Goal: Navigation & Orientation: Find specific page/section

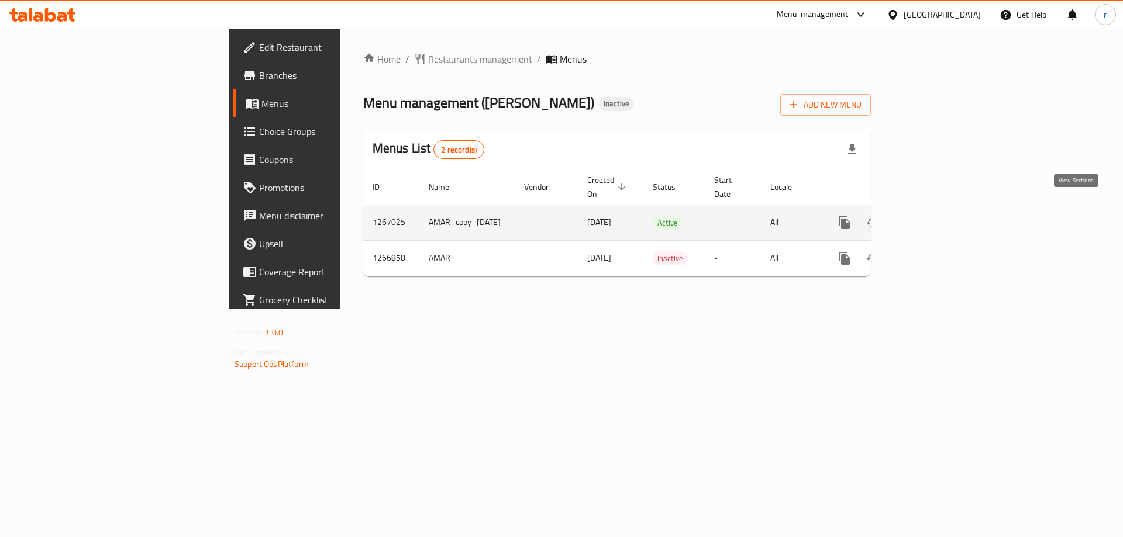
click at [935, 216] on icon "enhanced table" at bounding box center [928, 223] width 14 height 14
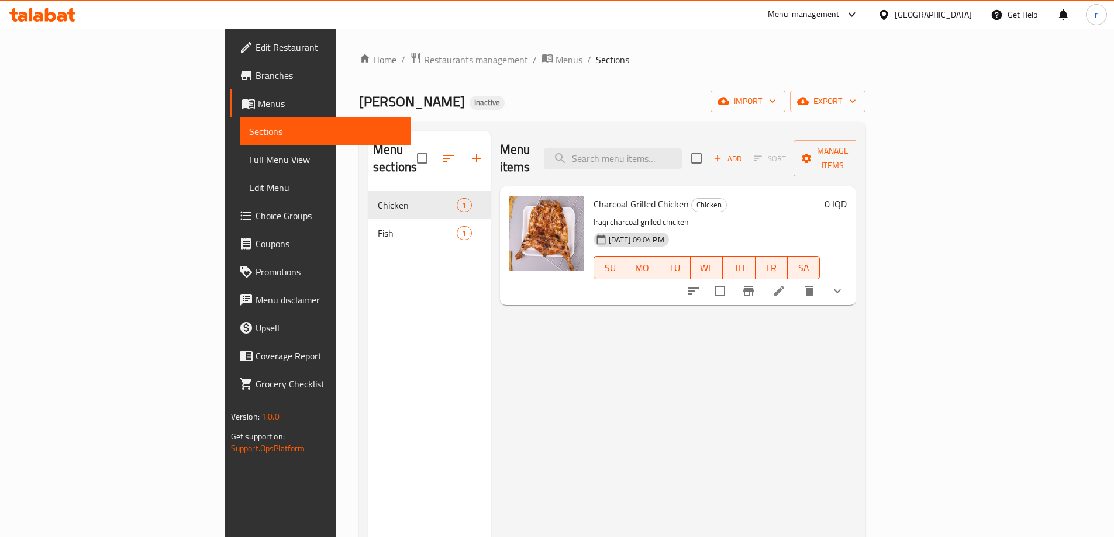
click at [258, 108] on span "Menus" at bounding box center [330, 103] width 144 height 14
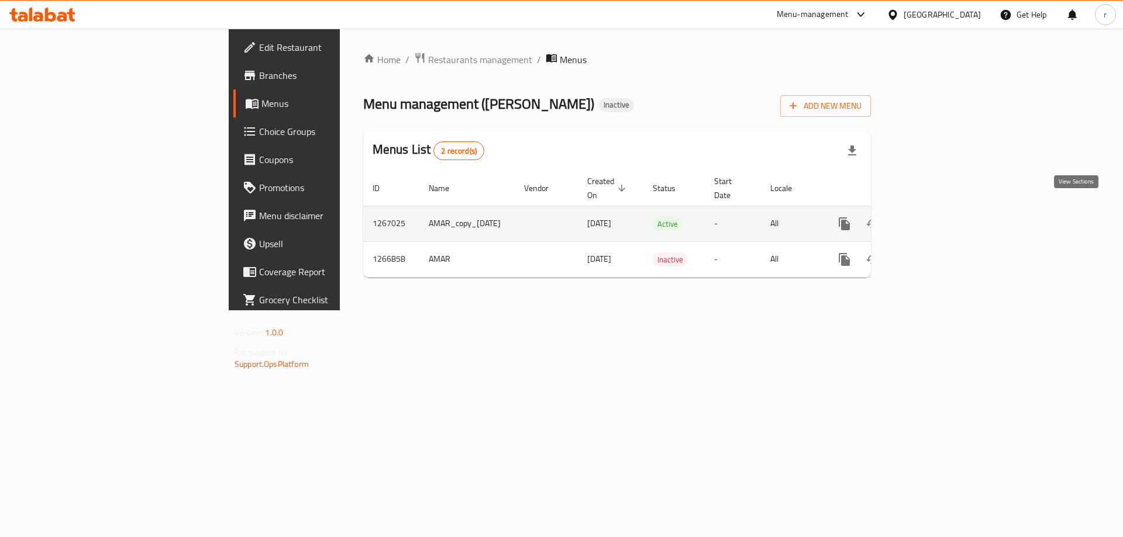
click at [935, 217] on icon "enhanced table" at bounding box center [928, 224] width 14 height 14
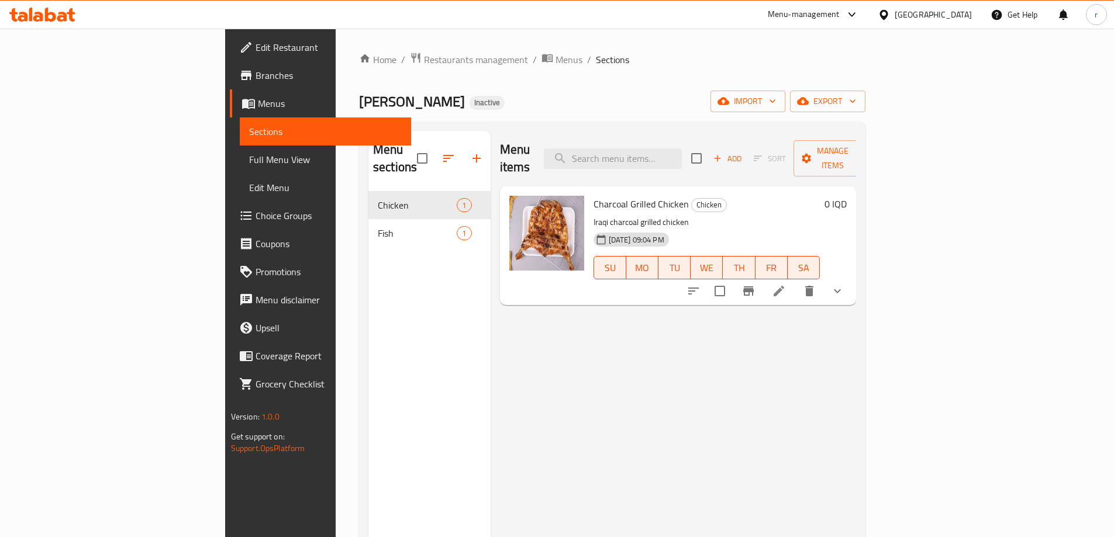
click at [249, 164] on span "Full Menu View" at bounding box center [325, 160] width 153 height 14
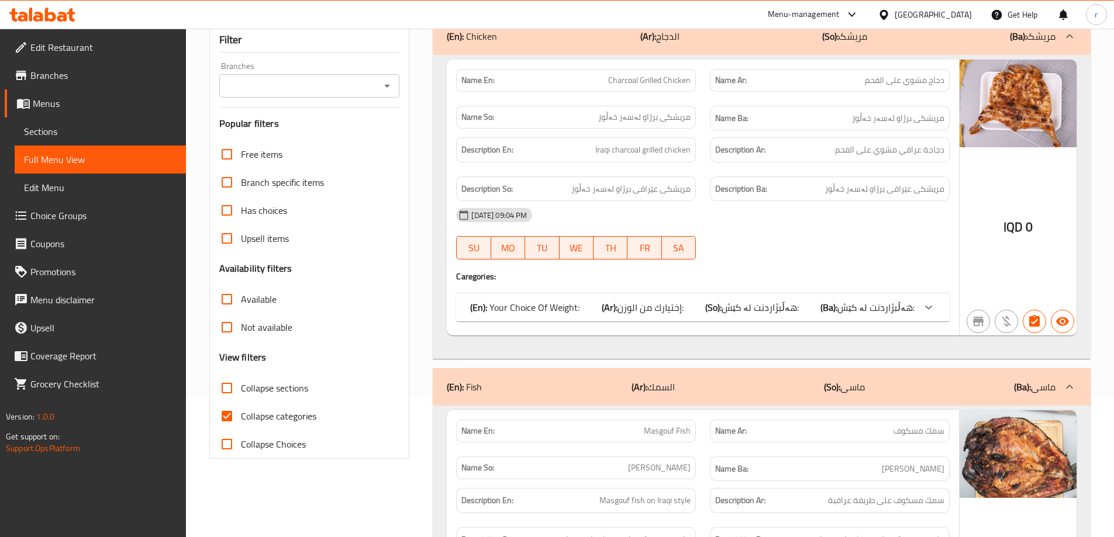
scroll to position [156, 0]
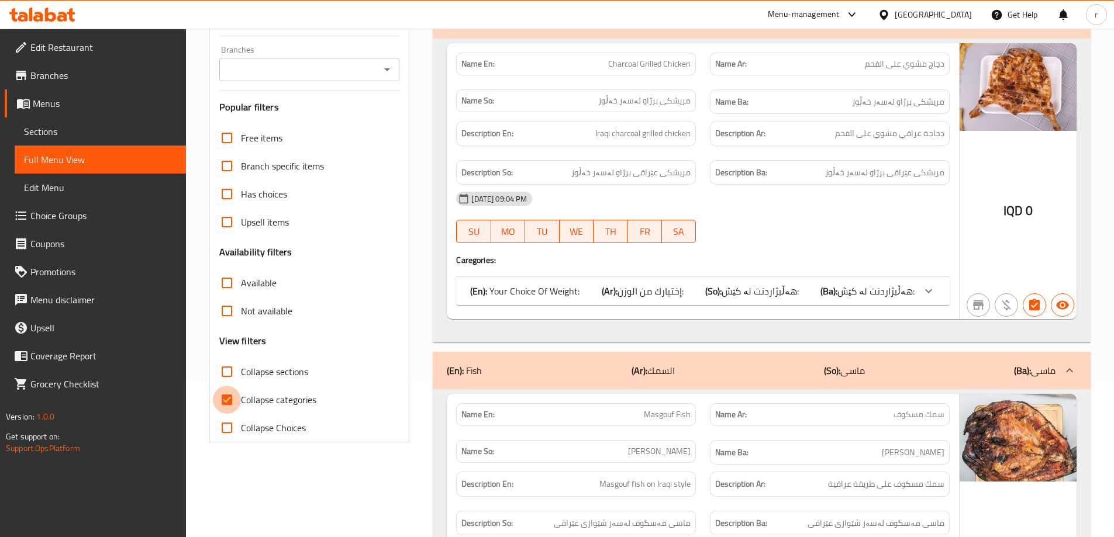
click at [233, 400] on input "Collapse categories" at bounding box center [227, 400] width 28 height 28
checkbox input "false"
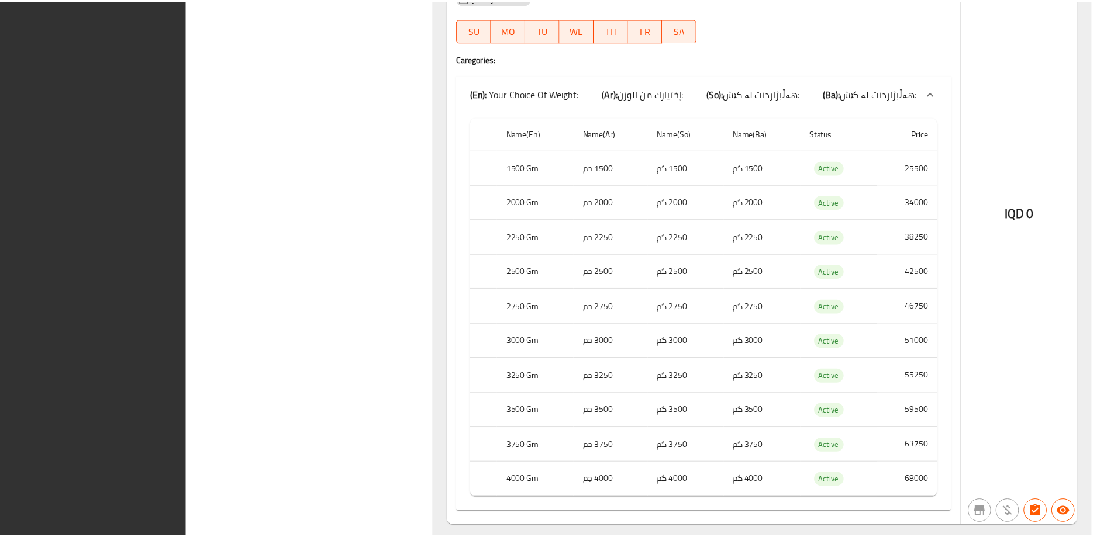
scroll to position [875, 0]
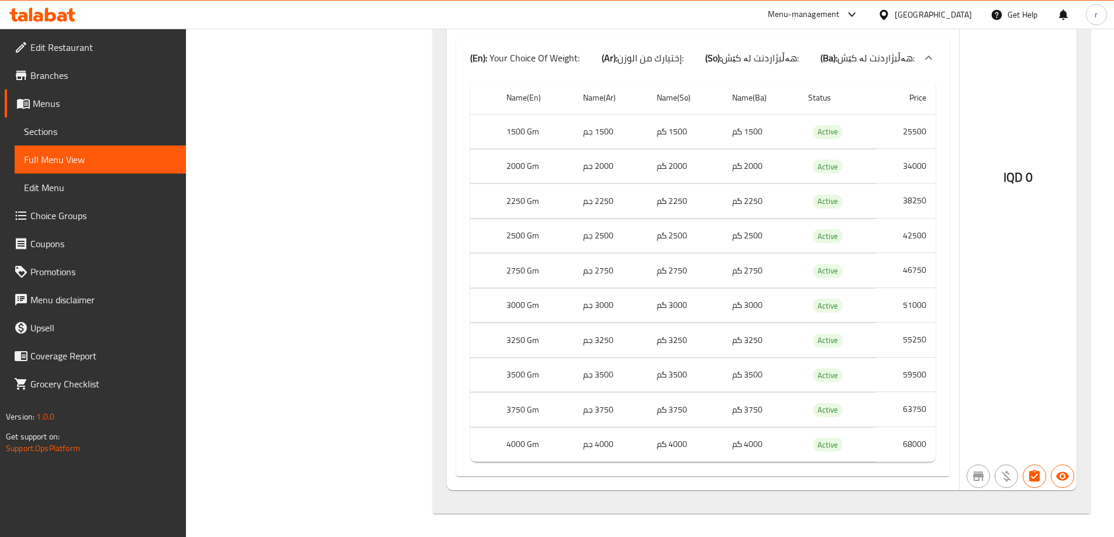
click at [151, 81] on span "Branches" at bounding box center [103, 75] width 146 height 14
